Goal: Task Accomplishment & Management: Manage account settings

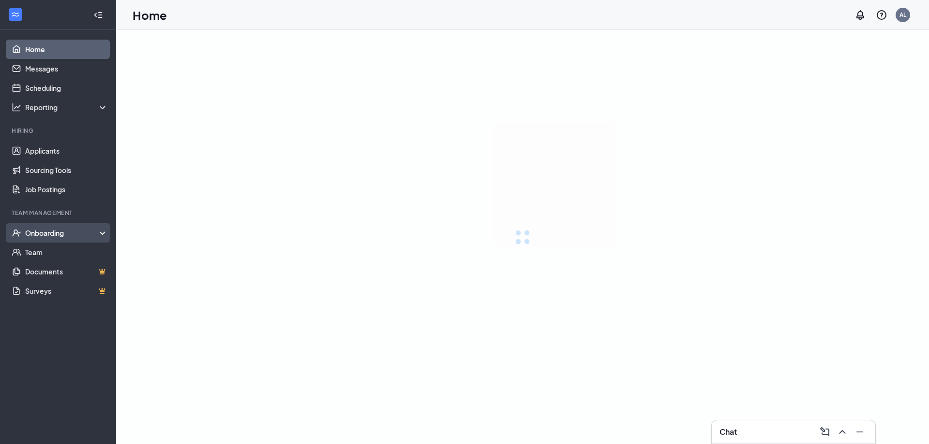
click at [32, 232] on div "Onboarding" at bounding box center [62, 233] width 74 height 10
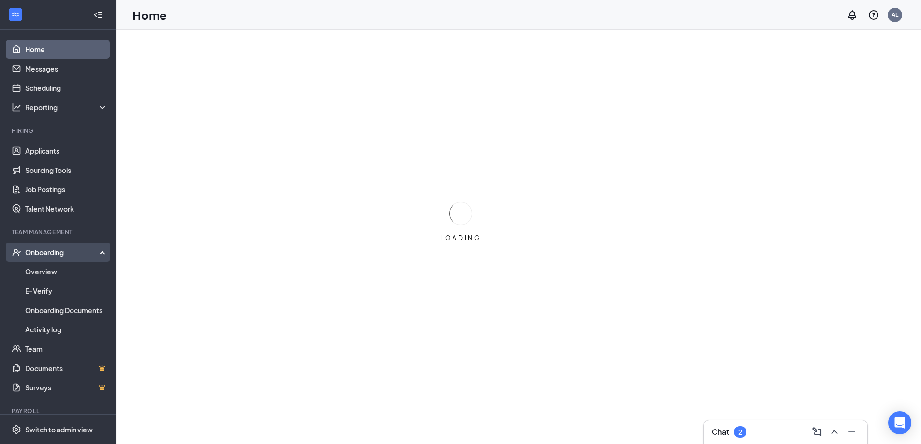
click at [36, 237] on div "Team Management" at bounding box center [59, 233] width 94 height 10
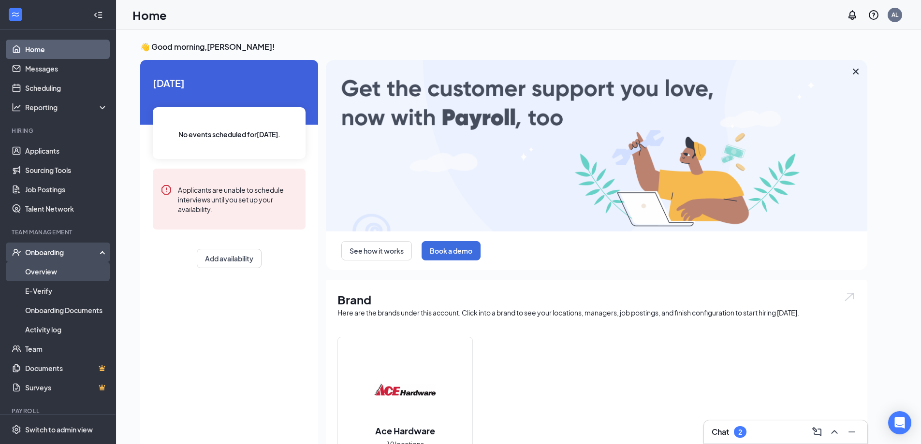
click at [55, 269] on link "Overview" at bounding box center [66, 271] width 83 height 19
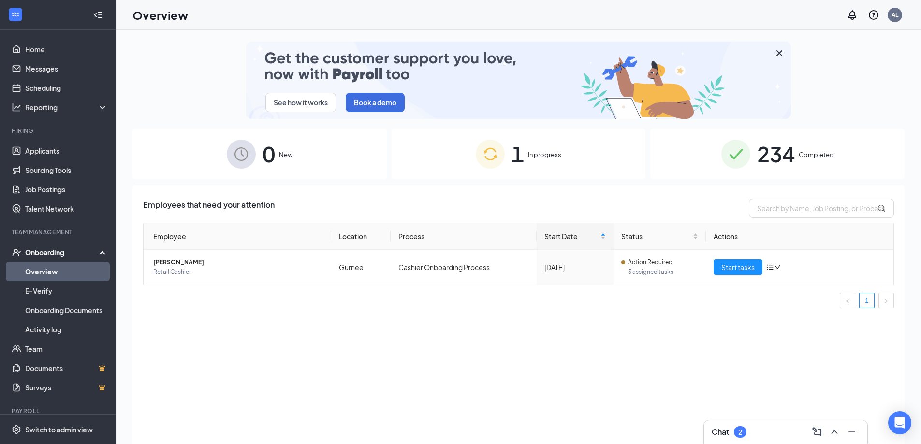
click at [521, 155] on span "1" at bounding box center [518, 153] width 13 height 33
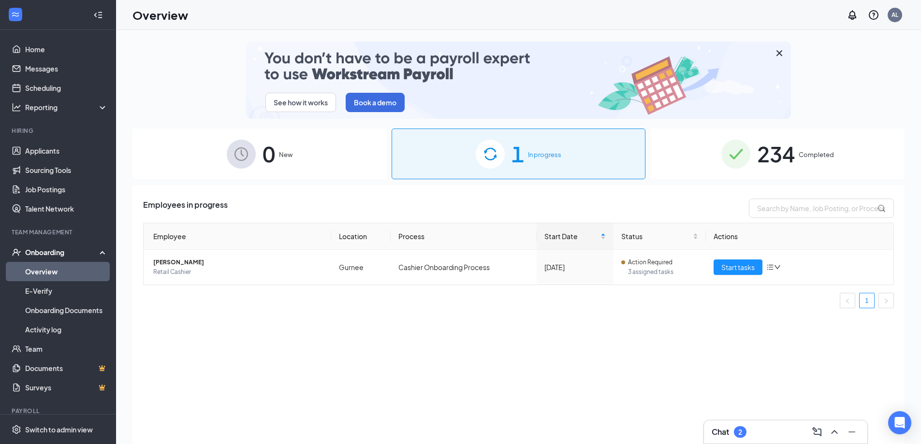
click at [751, 168] on div "234 Completed" at bounding box center [778, 154] width 254 height 51
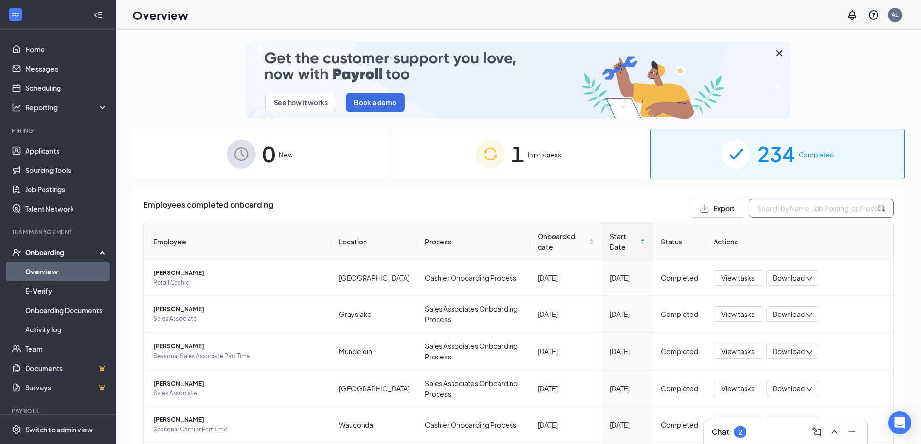
click at [769, 206] on input "text" at bounding box center [821, 208] width 145 height 19
click at [610, 234] on span "Start Date" at bounding box center [624, 241] width 29 height 21
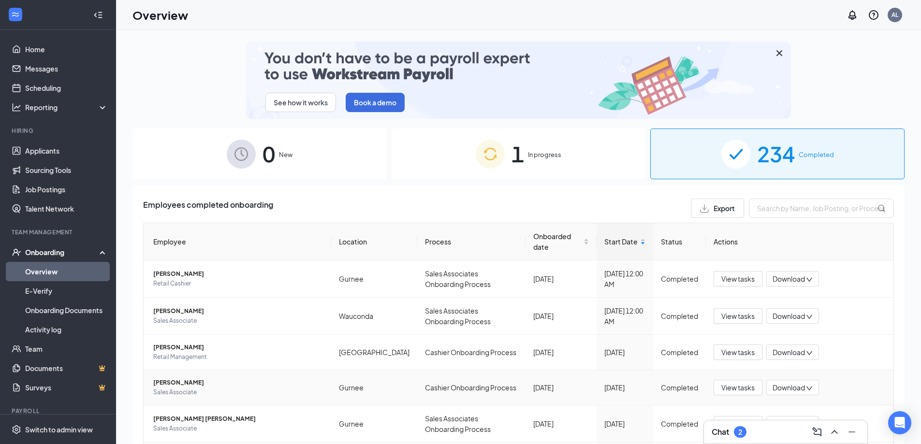
scroll to position [145, 0]
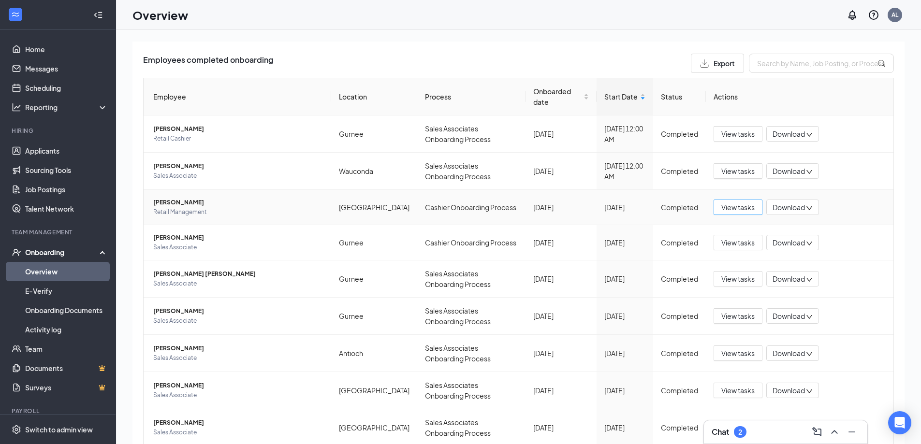
click at [751, 205] on button "View tasks" at bounding box center [738, 207] width 49 height 15
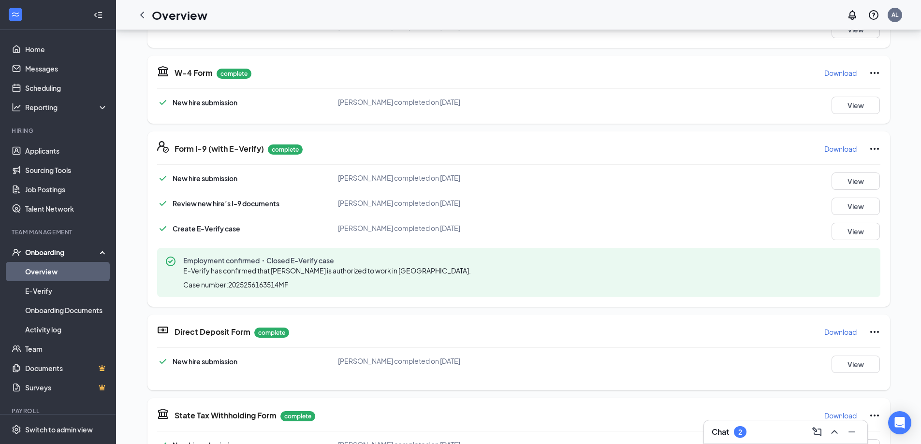
scroll to position [290, 0]
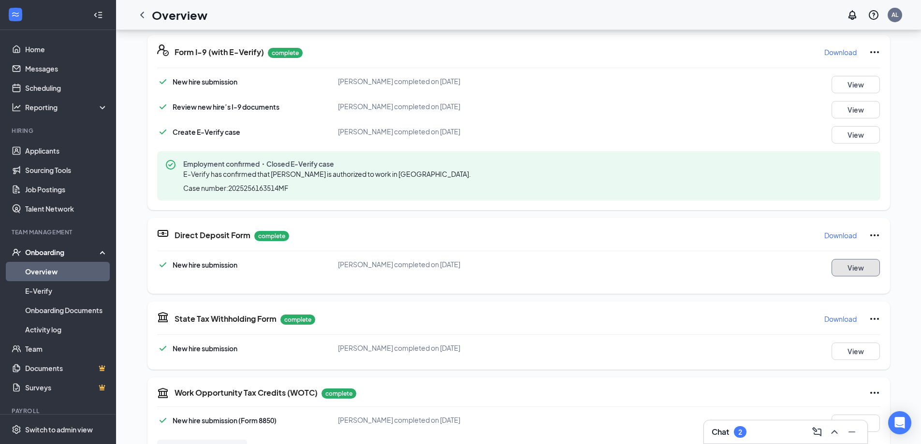
click at [859, 265] on button "View" at bounding box center [856, 267] width 48 height 17
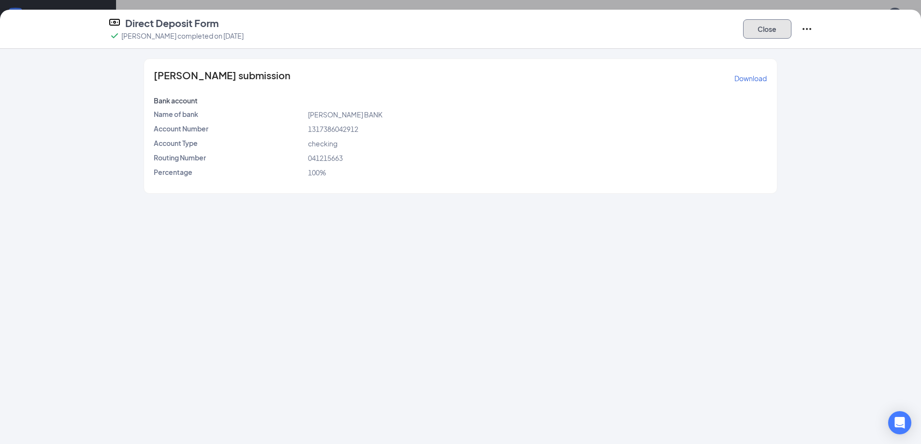
click at [755, 36] on button "Close" at bounding box center [767, 28] width 48 height 19
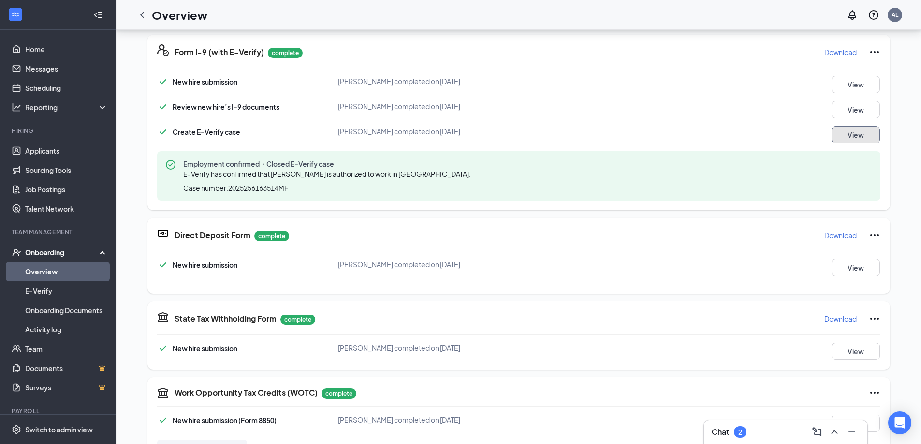
click at [842, 135] on button "View" at bounding box center [856, 134] width 48 height 17
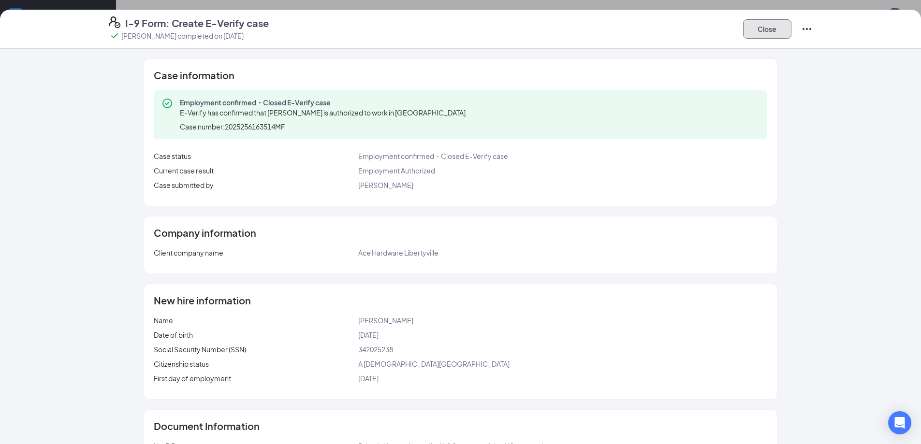
click at [765, 36] on button "Close" at bounding box center [767, 28] width 48 height 19
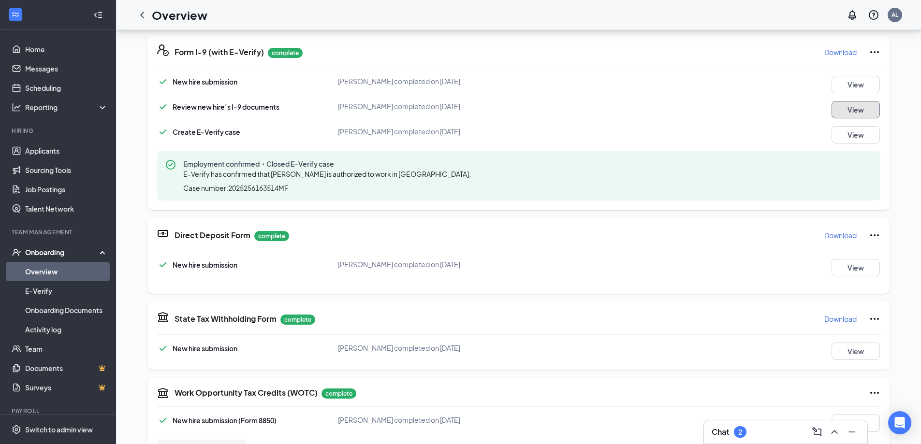
click at [853, 116] on button "View" at bounding box center [856, 109] width 48 height 17
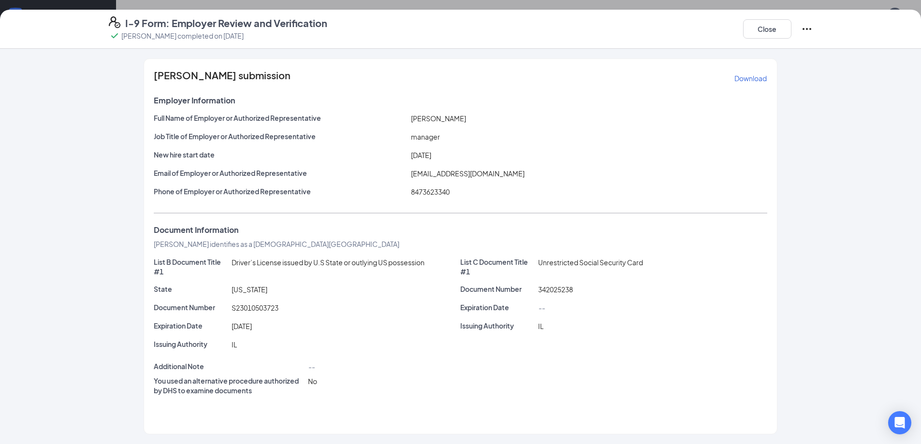
click at [749, 84] on button "Download" at bounding box center [750, 78] width 33 height 15
click at [757, 32] on button "Close" at bounding box center [767, 28] width 48 height 19
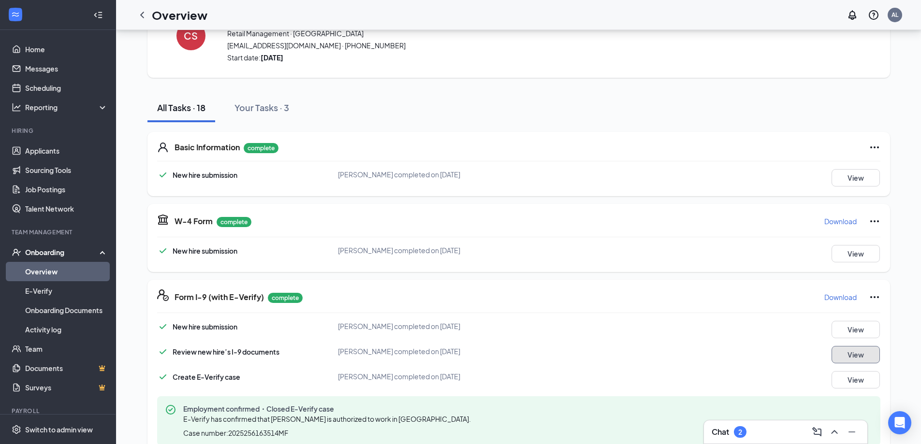
scroll to position [0, 0]
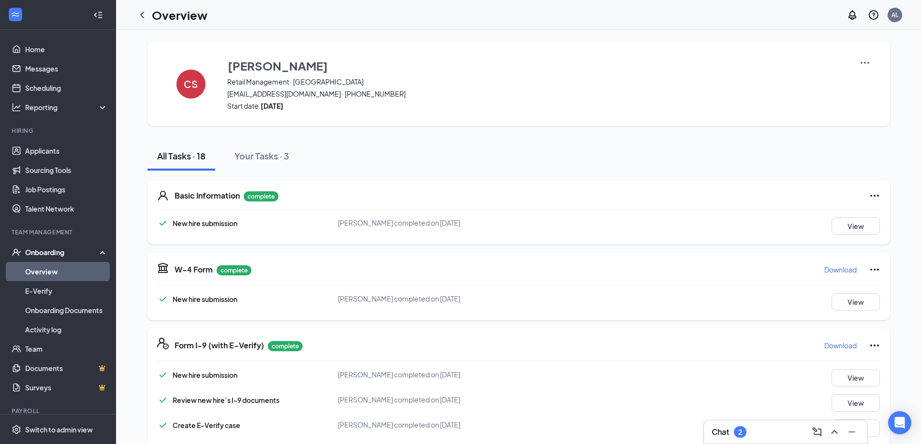
click at [859, 61] on img at bounding box center [865, 63] width 12 height 12
click at [856, 80] on span "View details" at bounding box center [862, 80] width 38 height 11
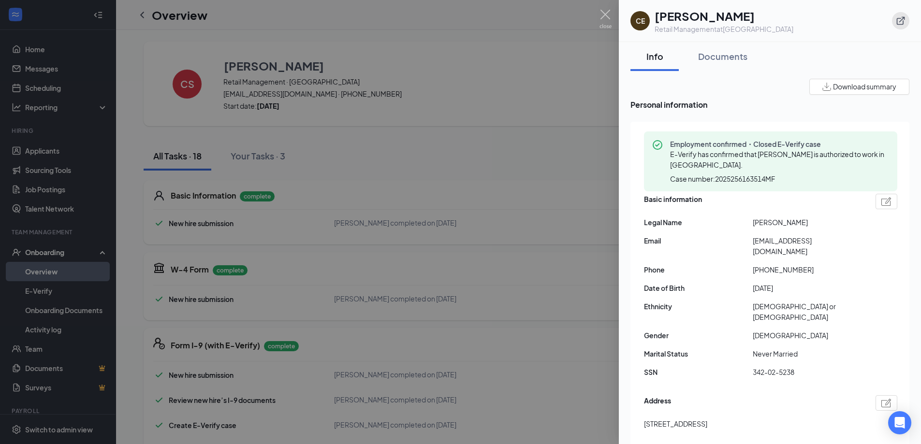
click at [898, 16] on icon "ExternalLink" at bounding box center [901, 21] width 10 height 10
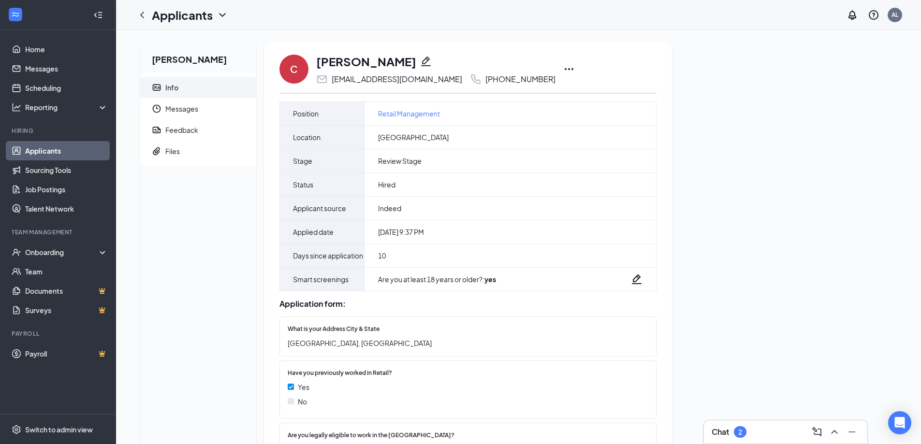
click at [563, 71] on icon "Ellipses" at bounding box center [569, 69] width 12 height 12
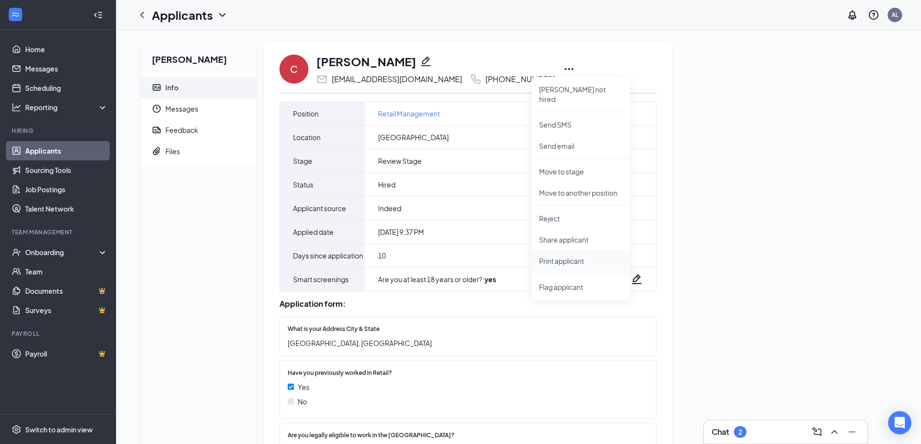
click at [573, 256] on p "Print applicant" at bounding box center [580, 261] width 83 height 10
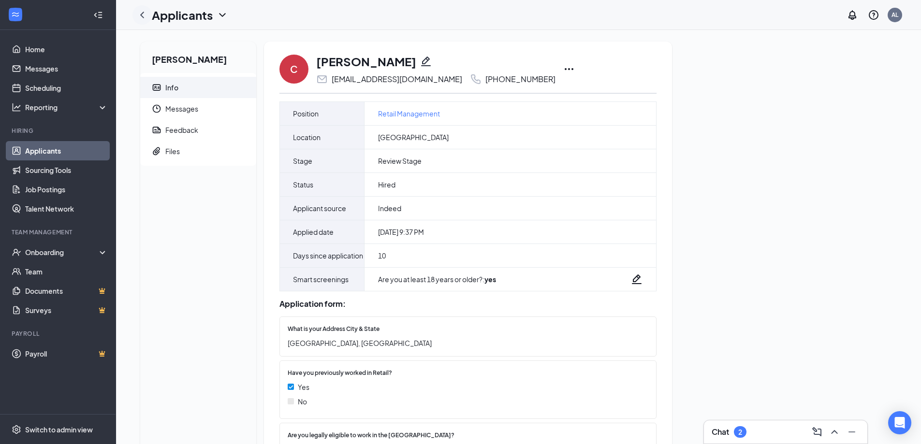
click at [137, 13] on icon "ChevronLeft" at bounding box center [142, 15] width 12 height 12
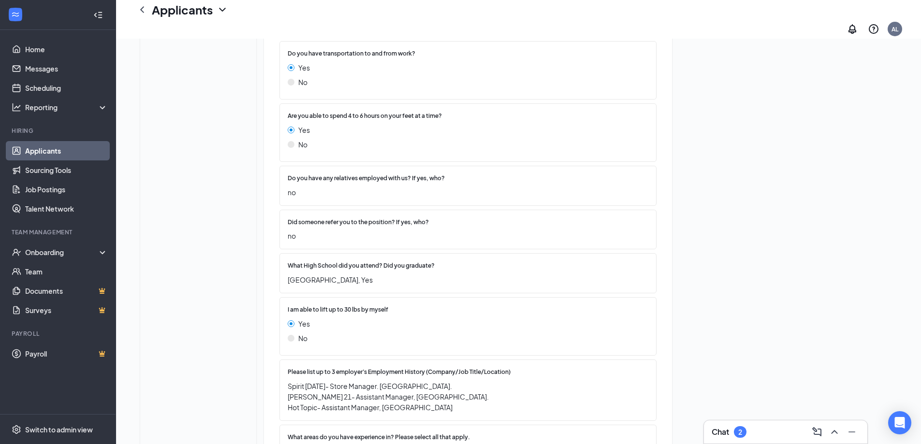
scroll to position [588, 0]
